Goal: Information Seeking & Learning: Learn about a topic

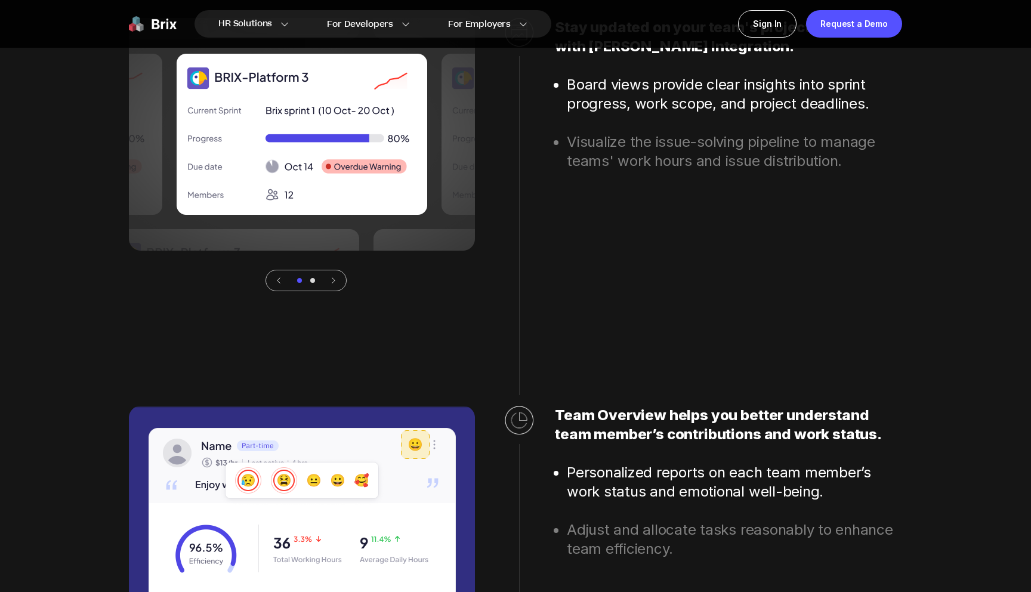
scroll to position [3553, 0]
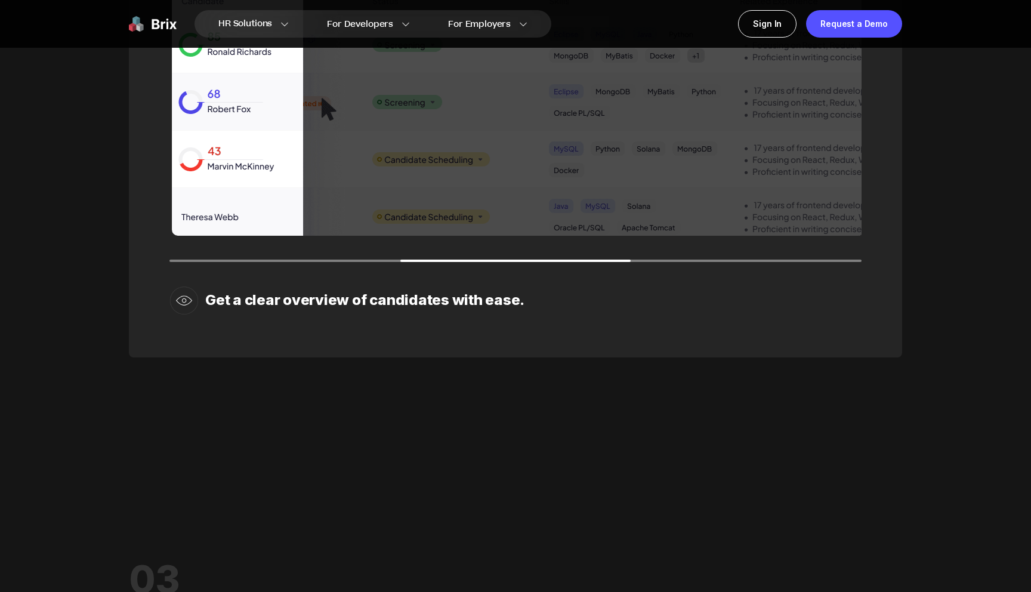
scroll to position [1926, 0]
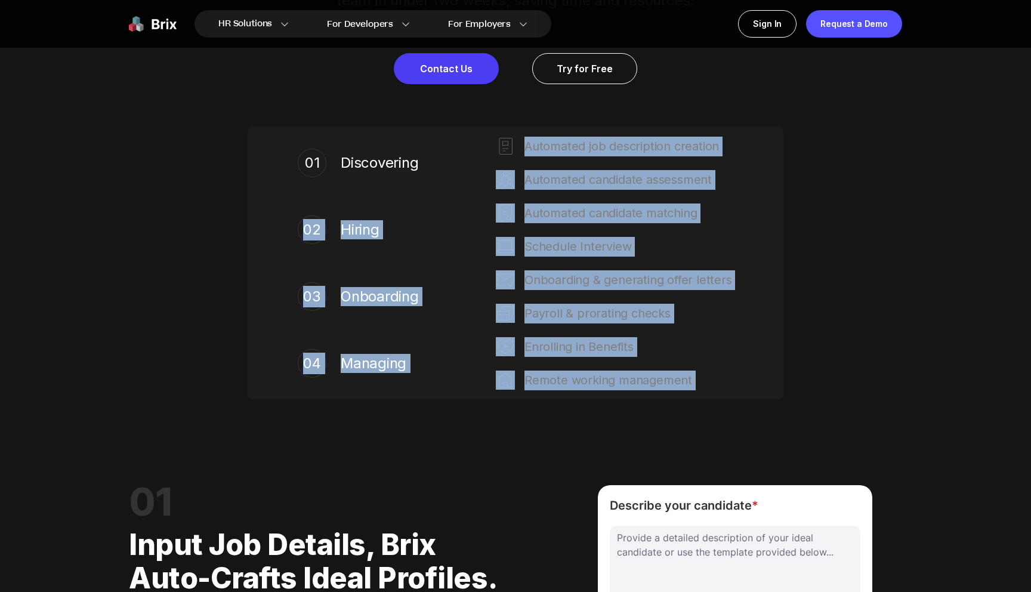
scroll to position [703, 0]
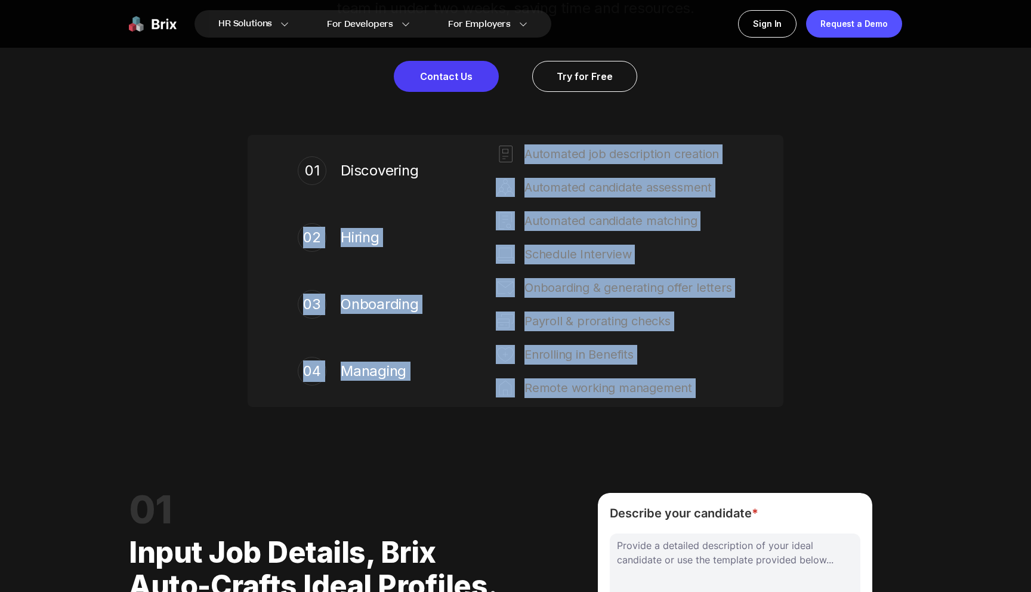
drag, startPoint x: 183, startPoint y: 435, endPoint x: 679, endPoint y: 132, distance: 580.5
click at [679, 132] on div "Brix Empowers Your Global Workforce. Delegate HR tasks to Brix's AI-powered exp…" at bounding box center [515, 169] width 859 height 561
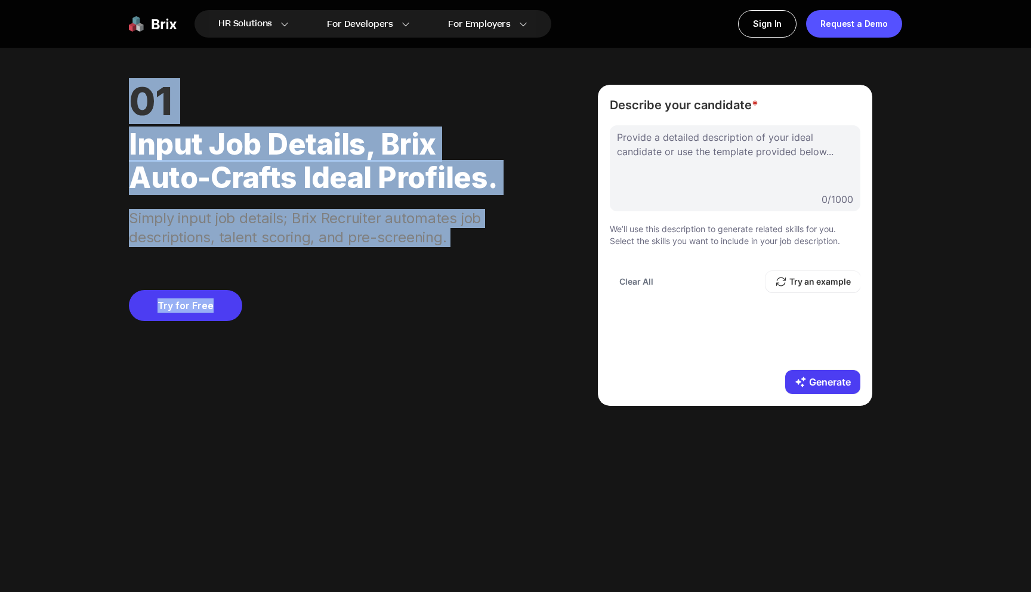
drag, startPoint x: 272, startPoint y: 383, endPoint x: 300, endPoint y: 401, distance: 33.1
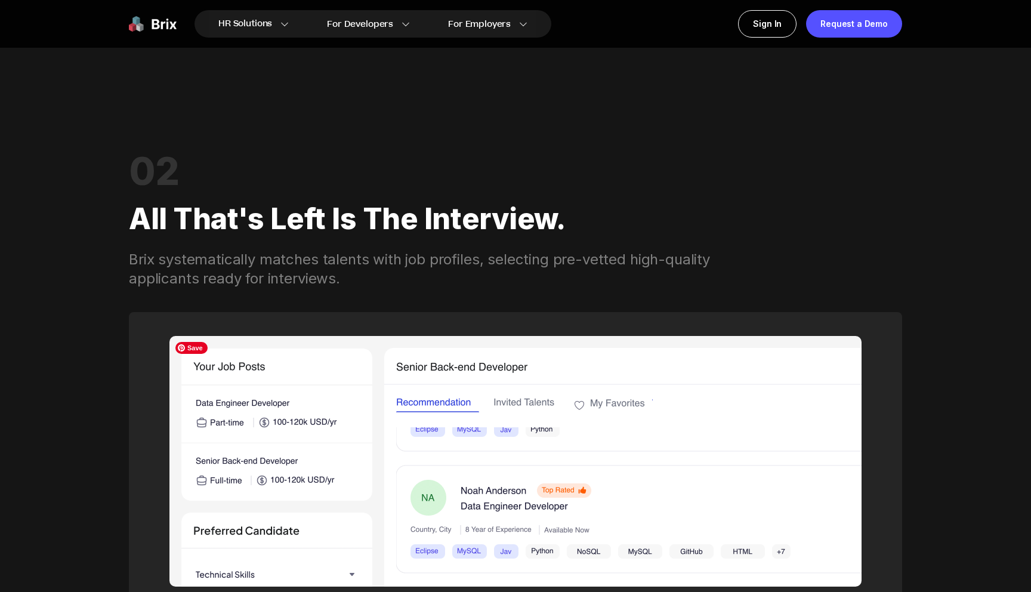
click at [211, 591] on div "Invite top talent instantly and maintain a pool of ready-to-go candidates." at bounding box center [516, 510] width 774 height 396
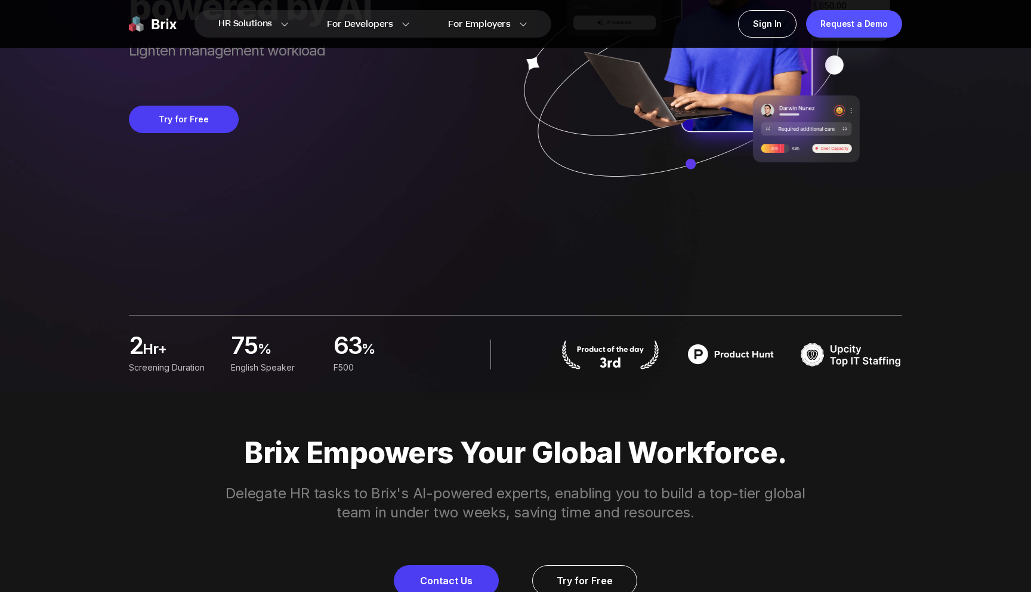
scroll to position [0, 0]
